Goal: Information Seeking & Learning: Learn about a topic

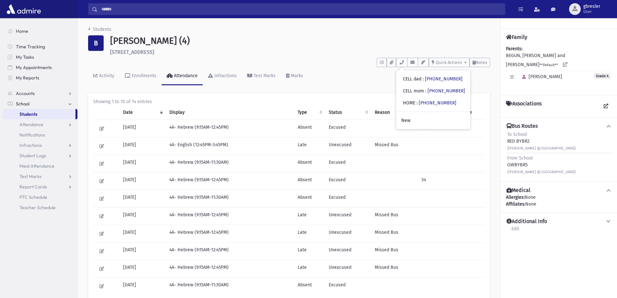
click at [103, 29] on link "Students" at bounding box center [99, 30] width 23 height 6
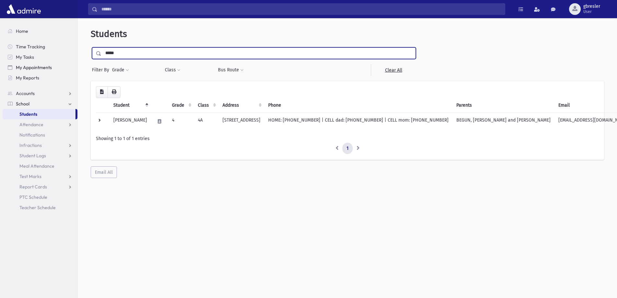
drag, startPoint x: 118, startPoint y: 53, endPoint x: 60, endPoint y: 69, distance: 59.7
click at [60, 69] on div "Search Results All Accounts" at bounding box center [308, 157] width 617 height 315
type input "**********"
click at [91, 47] on input "submit" at bounding box center [100, 51] width 18 height 9
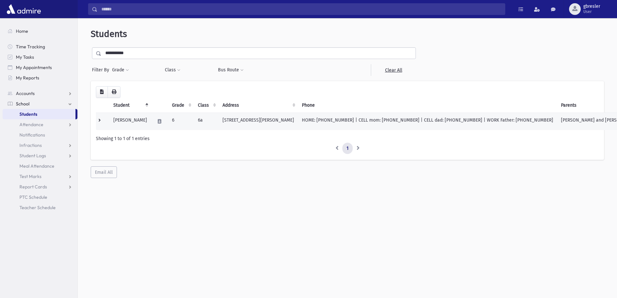
click at [143, 121] on td "[PERSON_NAME]" at bounding box center [129, 120] width 41 height 17
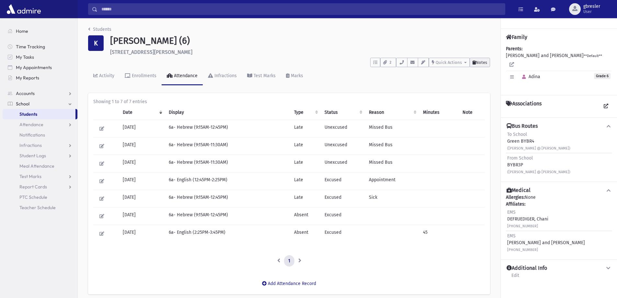
click at [485, 65] on button "Notes" at bounding box center [480, 62] width 20 height 9
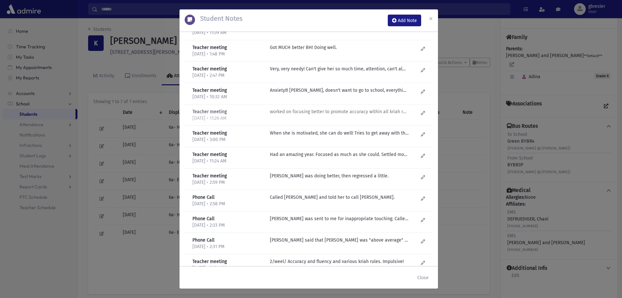
scroll to position [259, 0]
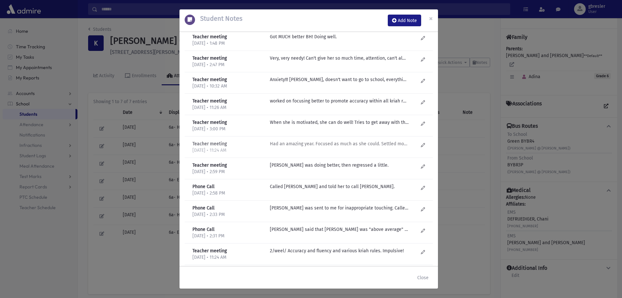
click at [359, 145] on p "Had an amazing year. Focused as much as she could. Settled more. Hyper..impulsi…" at bounding box center [339, 143] width 139 height 7
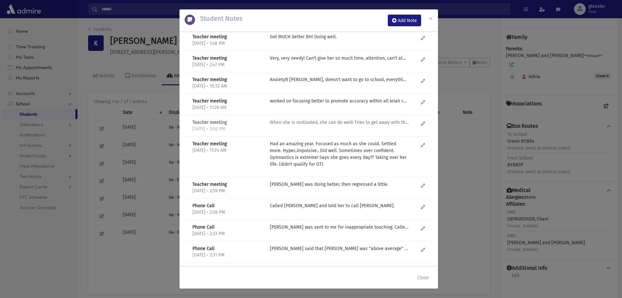
click at [358, 122] on p "When she is motivated, she can do well! Tries to get away with things if she ca…" at bounding box center [339, 122] width 139 height 7
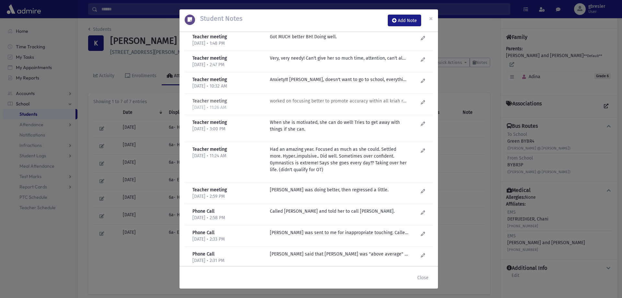
click at [360, 103] on p "worked on focusing better to promote accuracy within all kriah rules. When focu…" at bounding box center [339, 100] width 139 height 7
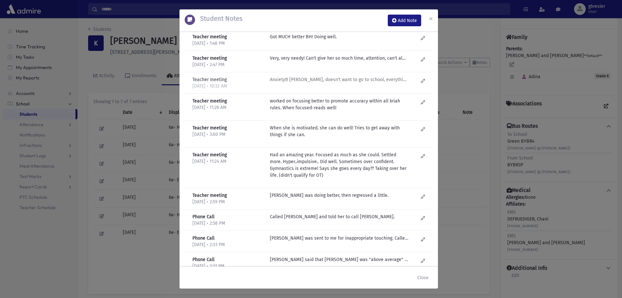
click at [368, 82] on p "Anxiety!!! Cries, doesn't want to go to school, everything hurts her! Smart. Mo…" at bounding box center [339, 79] width 139 height 7
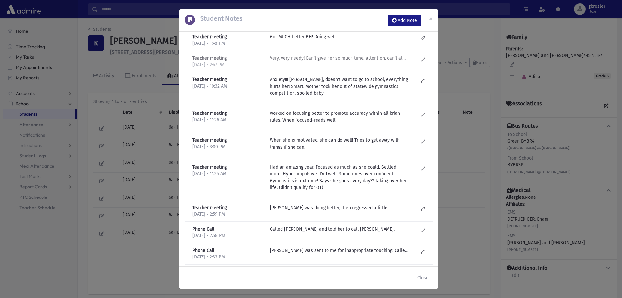
click at [365, 64] on div "Very, very needy! Can't give her so much time, attention, can't always call on …" at bounding box center [344, 61] width 155 height 13
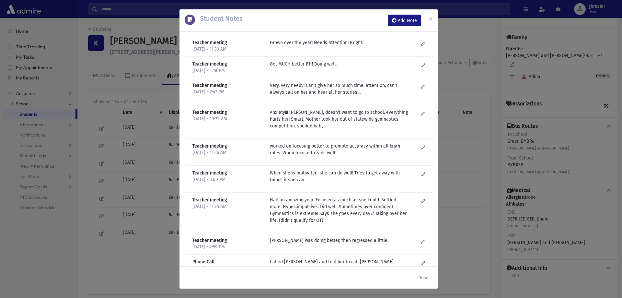
scroll to position [130, 0]
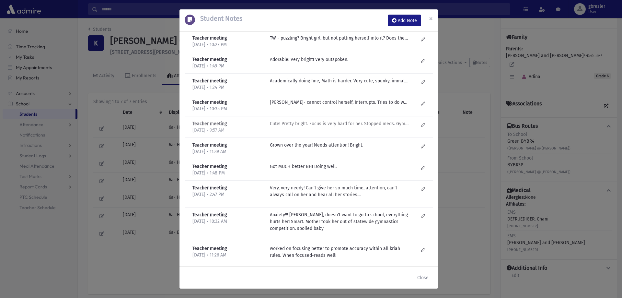
click at [386, 125] on p "Cute! Pretty bright. Focus is very hard for her. Stopped meds. Gymnastics took …" at bounding box center [339, 123] width 139 height 7
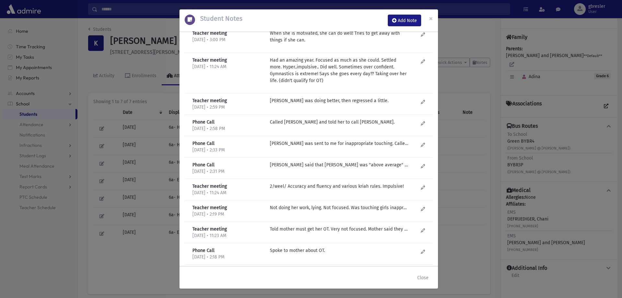
scroll to position [421, 0]
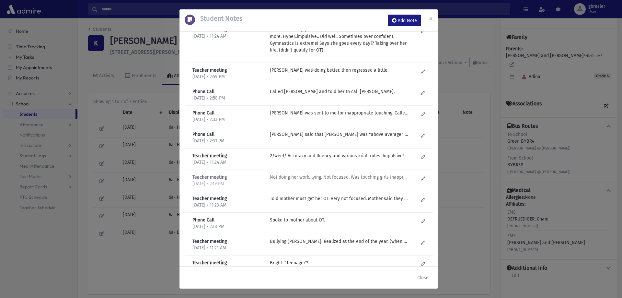
click at [361, 178] on p "Not doing her work, lying. Not focused. Was touching girls inappropriately. Bos…" at bounding box center [339, 177] width 139 height 7
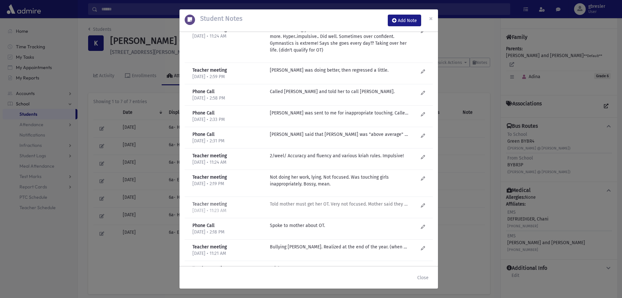
click at [364, 207] on p "Told mother must get her OT. Very not focused. Mother said they don't take her …" at bounding box center [339, 203] width 139 height 7
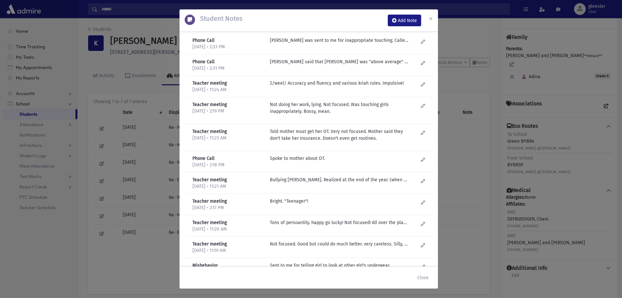
scroll to position [518, 0]
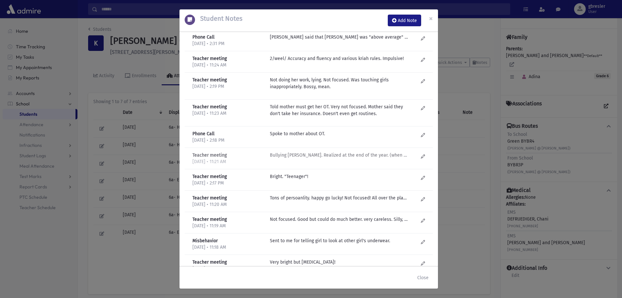
click at [363, 158] on p "Bullying Yocheved Brustowsky. Realized at the end of the year. (when she was ab…" at bounding box center [339, 155] width 139 height 7
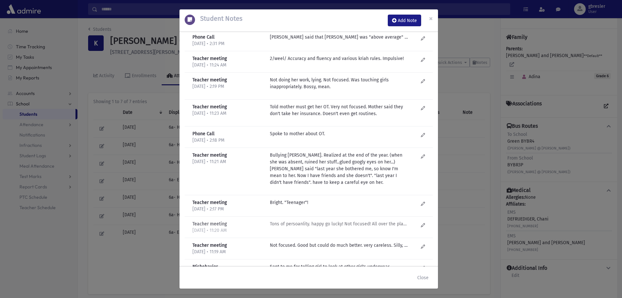
click at [396, 223] on p "Tons of persoanlity. happy go lucky! Not focused! All over the place. Very beha…" at bounding box center [339, 223] width 139 height 7
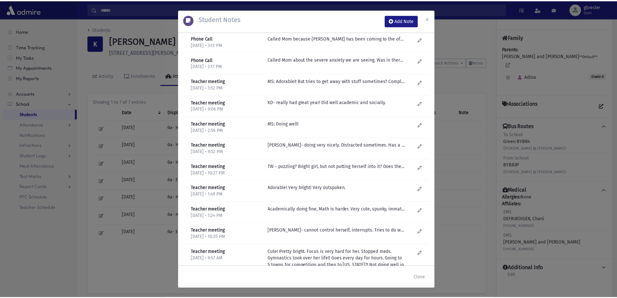
scroll to position [0, 0]
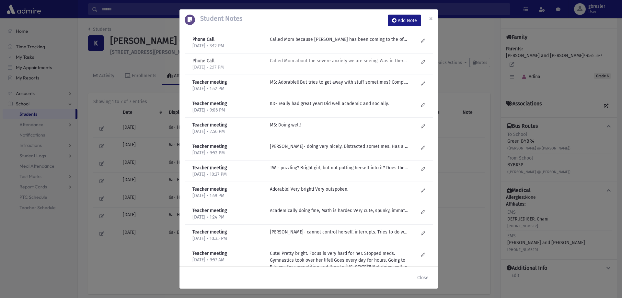
click at [340, 63] on p "Called Mom about the severe anxiety we are seeing. Was in therapy but "has all …" at bounding box center [339, 60] width 139 height 7
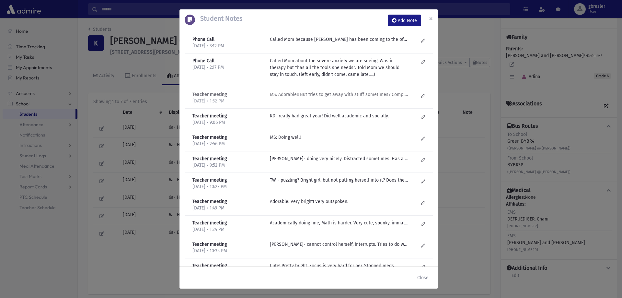
click at [324, 96] on p "MS: Adorable!! But tries to get away with stuff sometimes? Complains a lot and …" at bounding box center [339, 94] width 139 height 7
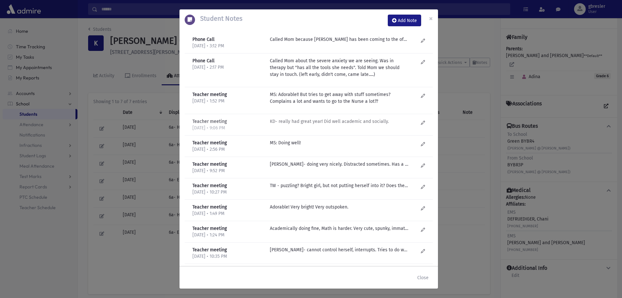
click at [316, 121] on p "KD- really had great year! Did well academic and socially." at bounding box center [339, 121] width 139 height 7
click at [288, 145] on p "MS: Doing well!" at bounding box center [339, 142] width 139 height 7
click at [293, 164] on p "K Dreyfuss- doing very nicely. Distracted sometimes. Has a lot to say but in a …" at bounding box center [339, 164] width 139 height 7
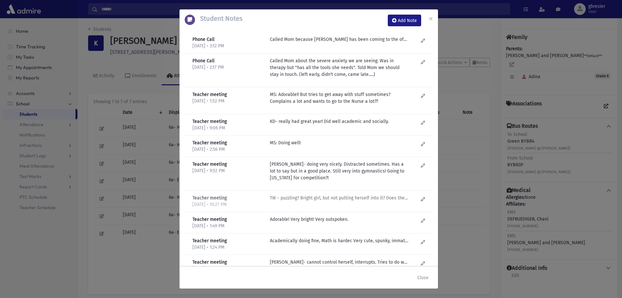
click at [300, 196] on p "TW - puzzling? Bright girl, but not putting herself into it? Does the basic jus…" at bounding box center [339, 197] width 139 height 7
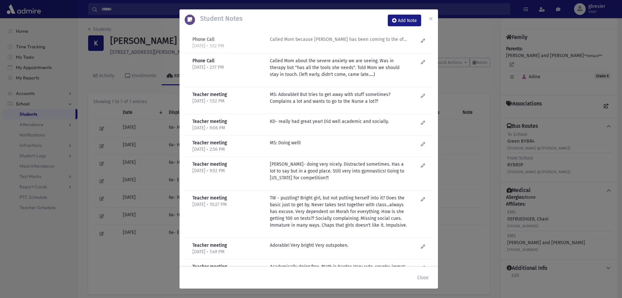
click at [372, 41] on p "Called Mom because Adina has been coming to the office several times a day....M…" at bounding box center [339, 39] width 139 height 7
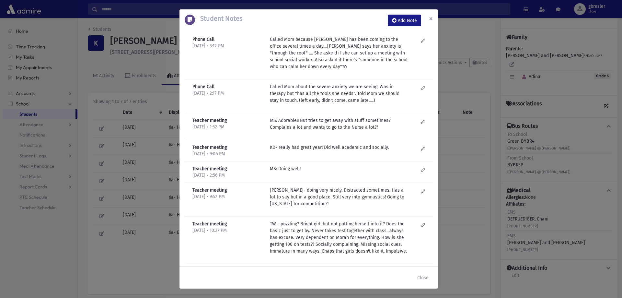
click at [431, 16] on span "×" at bounding box center [431, 18] width 4 height 9
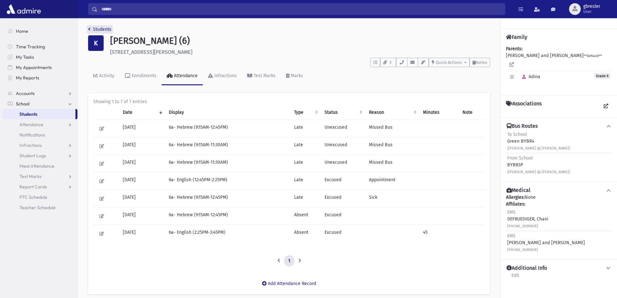
click at [110, 29] on link "Students" at bounding box center [99, 30] width 23 height 6
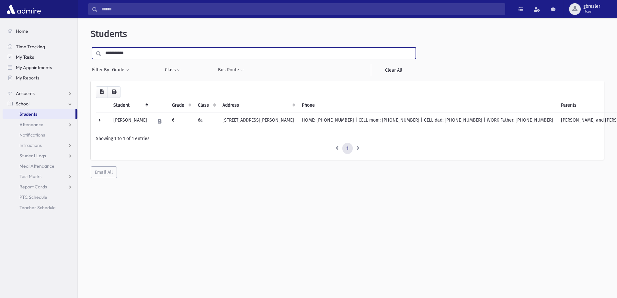
drag, startPoint x: 146, startPoint y: 55, endPoint x: 65, endPoint y: 53, distance: 81.3
click at [65, 53] on div "Search Results All Accounts" at bounding box center [308, 157] width 617 height 315
type input "*****"
click at [91, 47] on input "submit" at bounding box center [100, 51] width 18 height 9
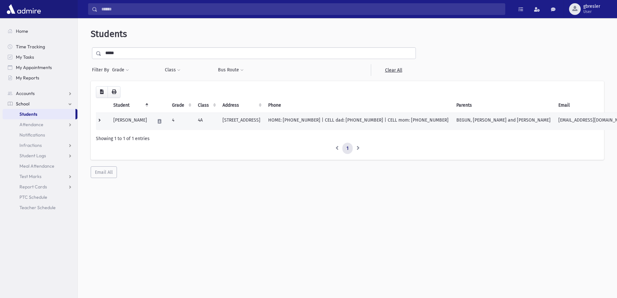
click at [121, 120] on td "Begun, Esther" at bounding box center [129, 120] width 41 height 17
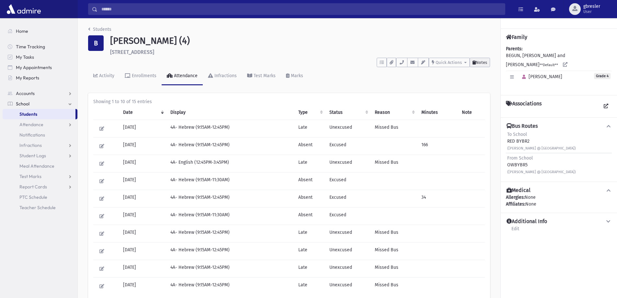
click at [482, 66] on button "Notes" at bounding box center [480, 62] width 20 height 9
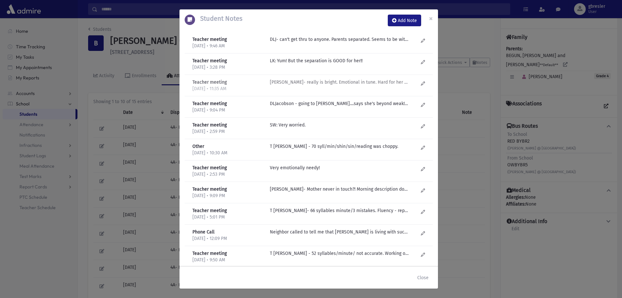
click at [346, 87] on div "DL Jacobson- really is bright. Emotional in tune. Hard for her socially-too sen…" at bounding box center [344, 85] width 155 height 13
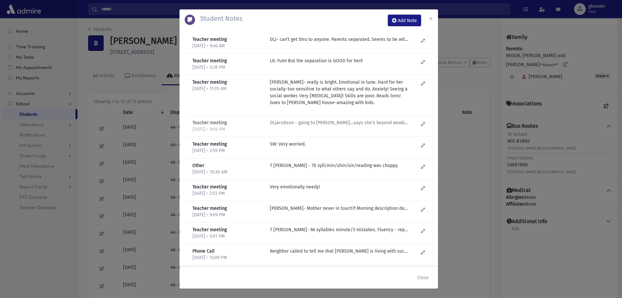
click at [348, 121] on p "DLJacobson - going to Rivky Knopf....says she's beyond weak! Needs help with ev…" at bounding box center [339, 122] width 139 height 7
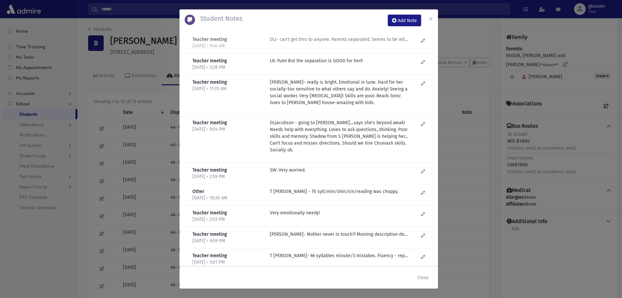
click at [340, 41] on p "DLJ- can't get thru to anyone. Parents separated. Seems to be with Dad. Struggl…" at bounding box center [339, 39] width 139 height 7
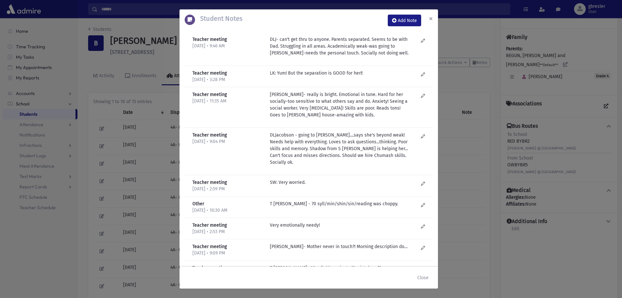
click at [431, 19] on span "×" at bounding box center [431, 18] width 4 height 9
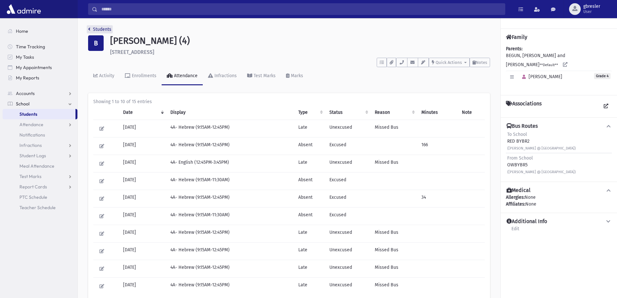
click at [105, 30] on link "Students" at bounding box center [99, 30] width 23 height 6
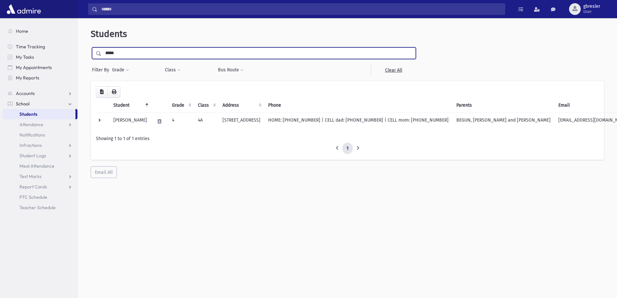
drag, startPoint x: 124, startPoint y: 55, endPoint x: 88, endPoint y: 60, distance: 36.2
click at [88, 60] on div "Students ***** Filter By Grade * * * * * * * * * * Filter Class ***" at bounding box center [347, 103] width 534 height 165
type input "**********"
click at [91, 47] on input "submit" at bounding box center [100, 51] width 18 height 9
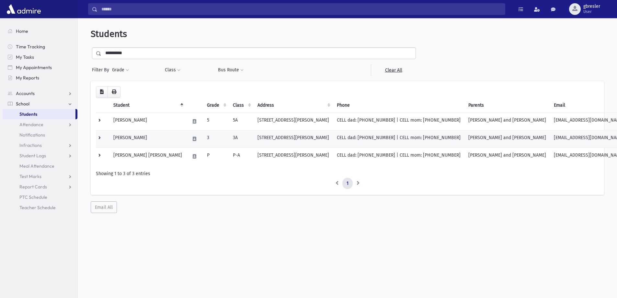
click at [152, 135] on td "[PERSON_NAME]" at bounding box center [147, 138] width 76 height 17
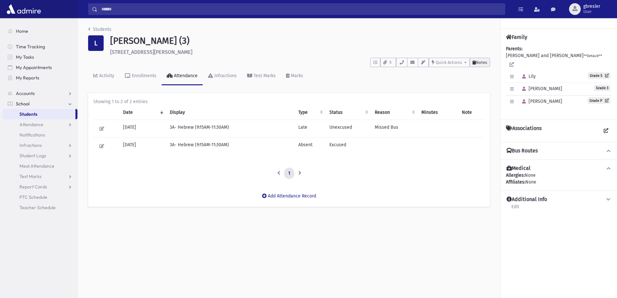
click at [482, 65] on button "Notes" at bounding box center [480, 62] width 20 height 9
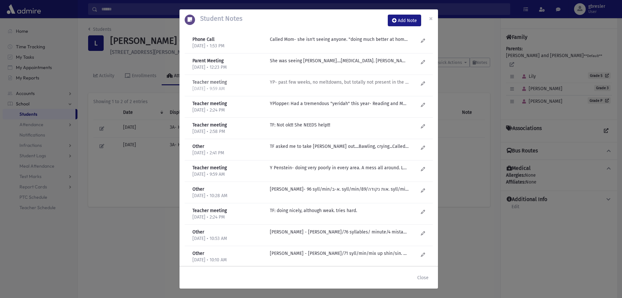
click at [301, 80] on p "YP- past few weeks, no meltdowns, but totally not present in the classroom. Tal…" at bounding box center [339, 82] width 139 height 7
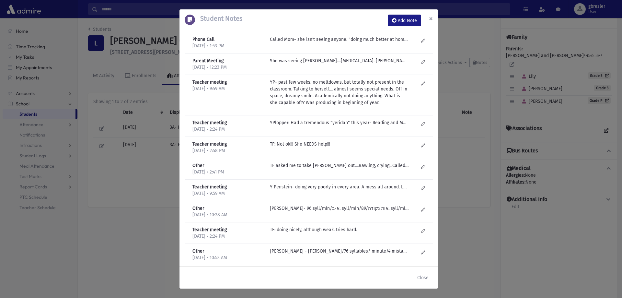
click at [432, 17] on span "×" at bounding box center [431, 18] width 4 height 9
